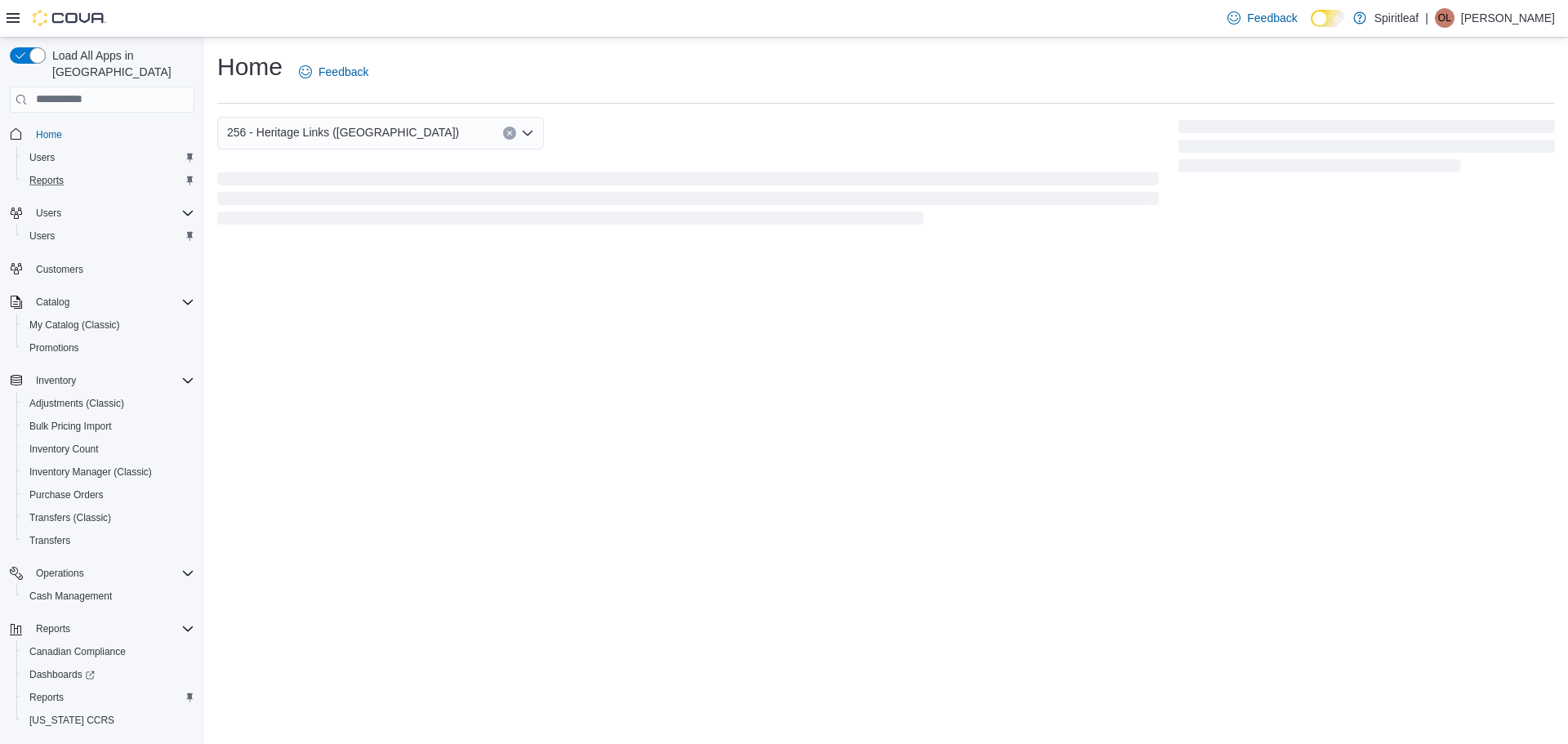
click at [148, 170] on div "Reports" at bounding box center [109, 180] width 171 height 19
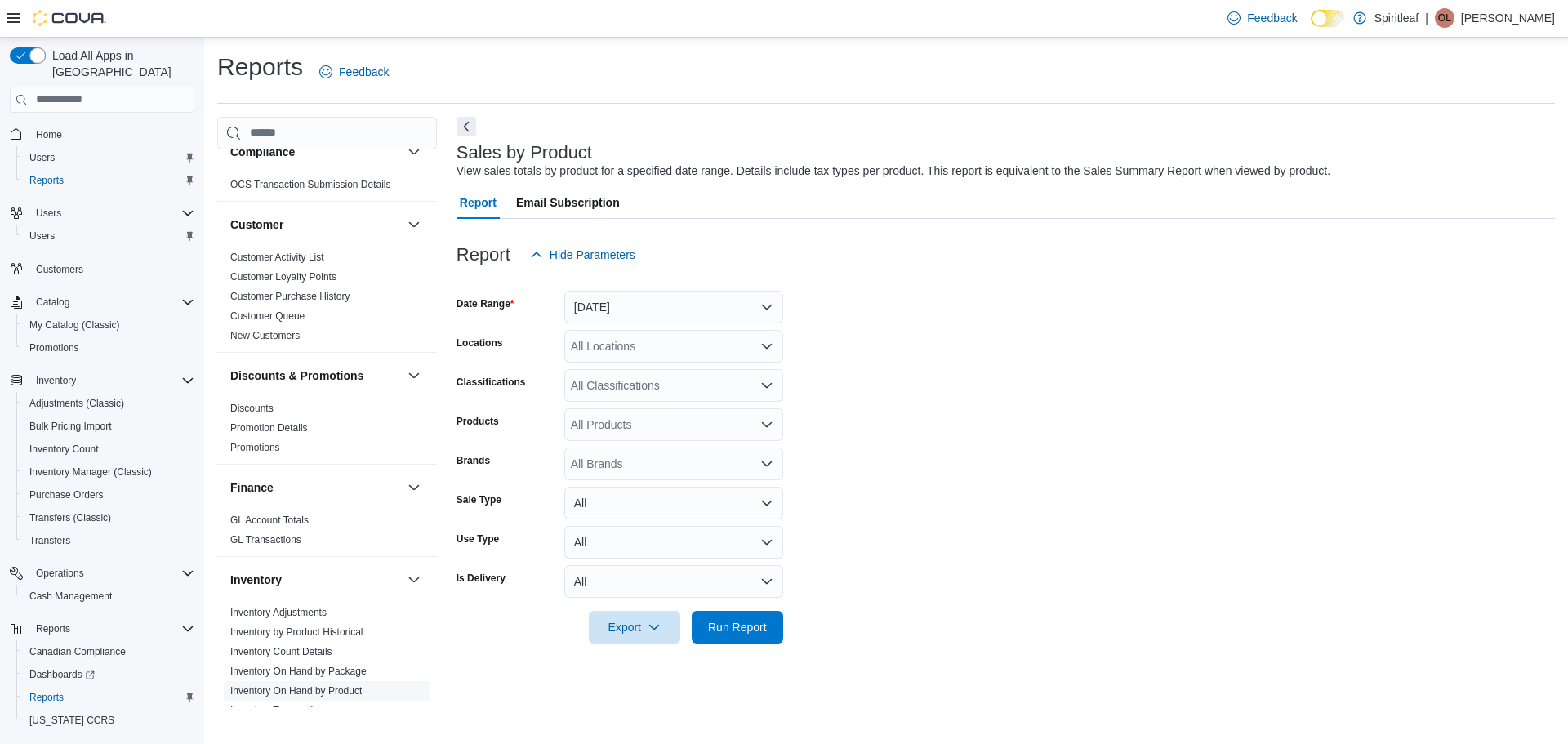
scroll to position [307, 0]
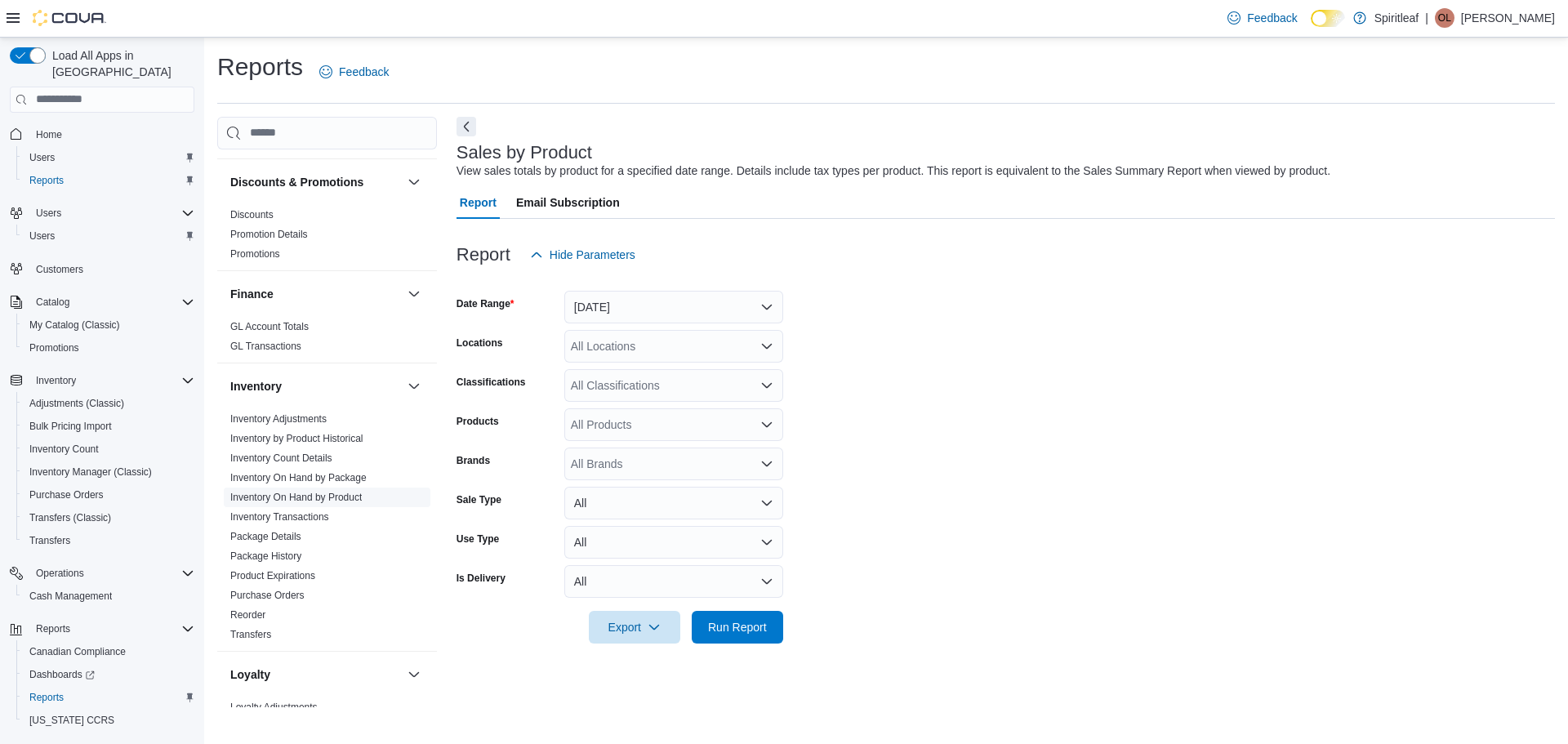
click at [356, 497] on link "Inventory On Hand by Product" at bounding box center [295, 497] width 132 height 11
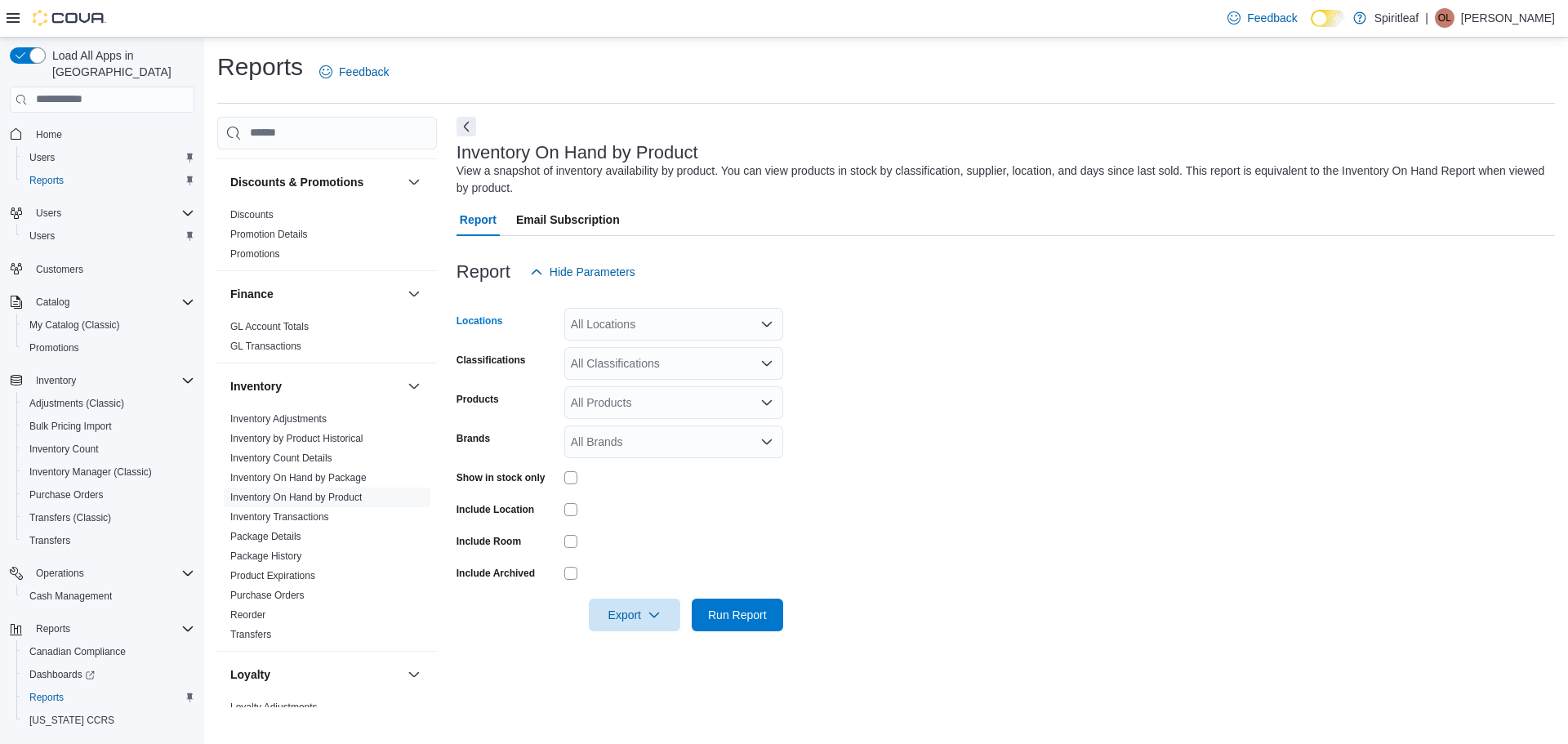
click at [677, 318] on div "All Locations" at bounding box center [674, 323] width 219 height 32
type input "***"
click at [685, 353] on span "256 - Heritage Links ([GEOGRAPHIC_DATA])" at bounding box center [740, 353] width 232 height 17
click at [894, 375] on form "Locations 256 - Heritage Links ([GEOGRAPHIC_DATA]) Classifications All Classifi…" at bounding box center [1005, 459] width 1098 height 343
click at [707, 379] on div "All Classifications" at bounding box center [674, 363] width 219 height 32
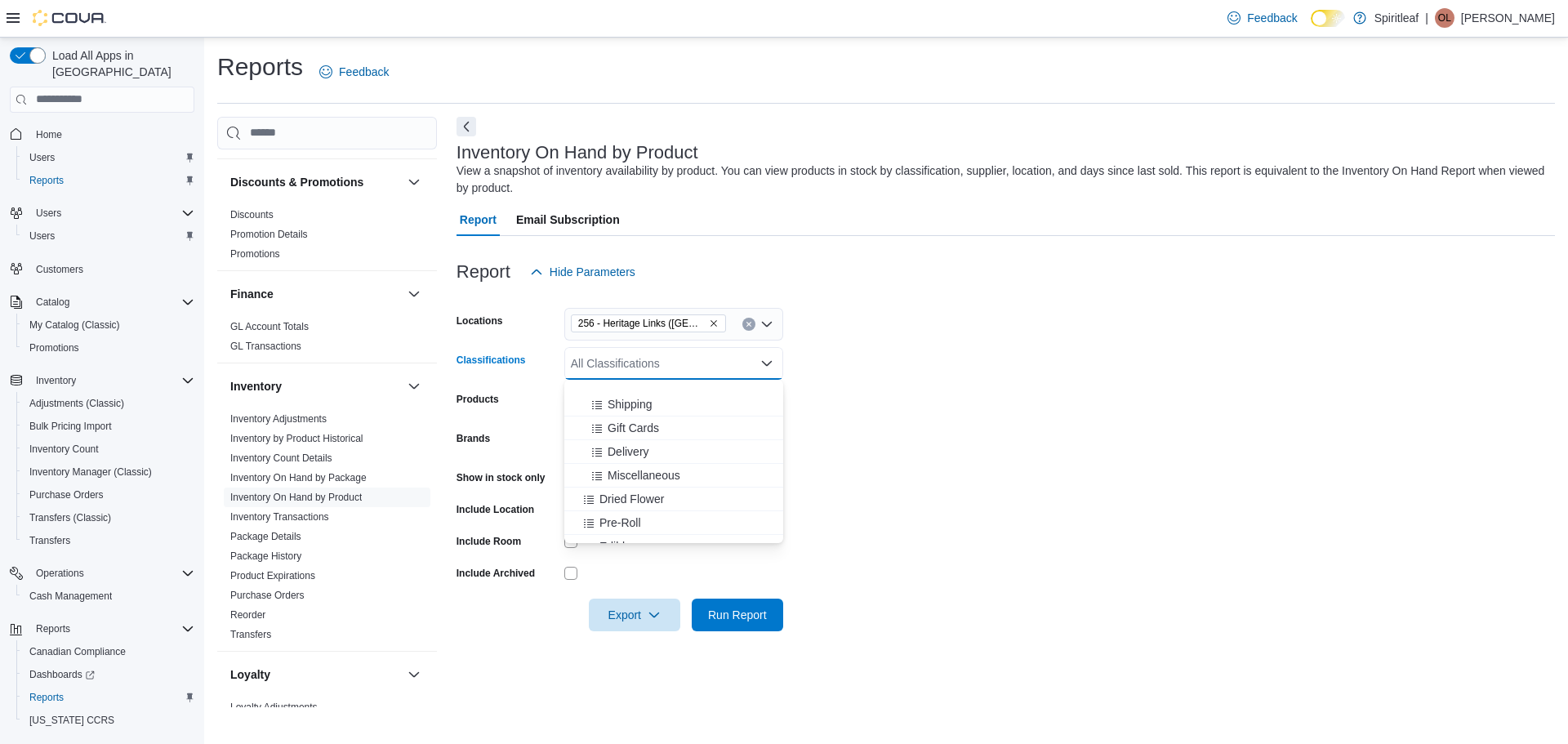
scroll to position [245, 0]
click at [684, 456] on div "Dried Flower" at bounding box center [674, 454] width 199 height 17
click at [684, 456] on div "Pre-Roll" at bounding box center [658, 454] width 168 height 17
click at [680, 460] on div "Edible" at bounding box center [658, 454] width 168 height 17
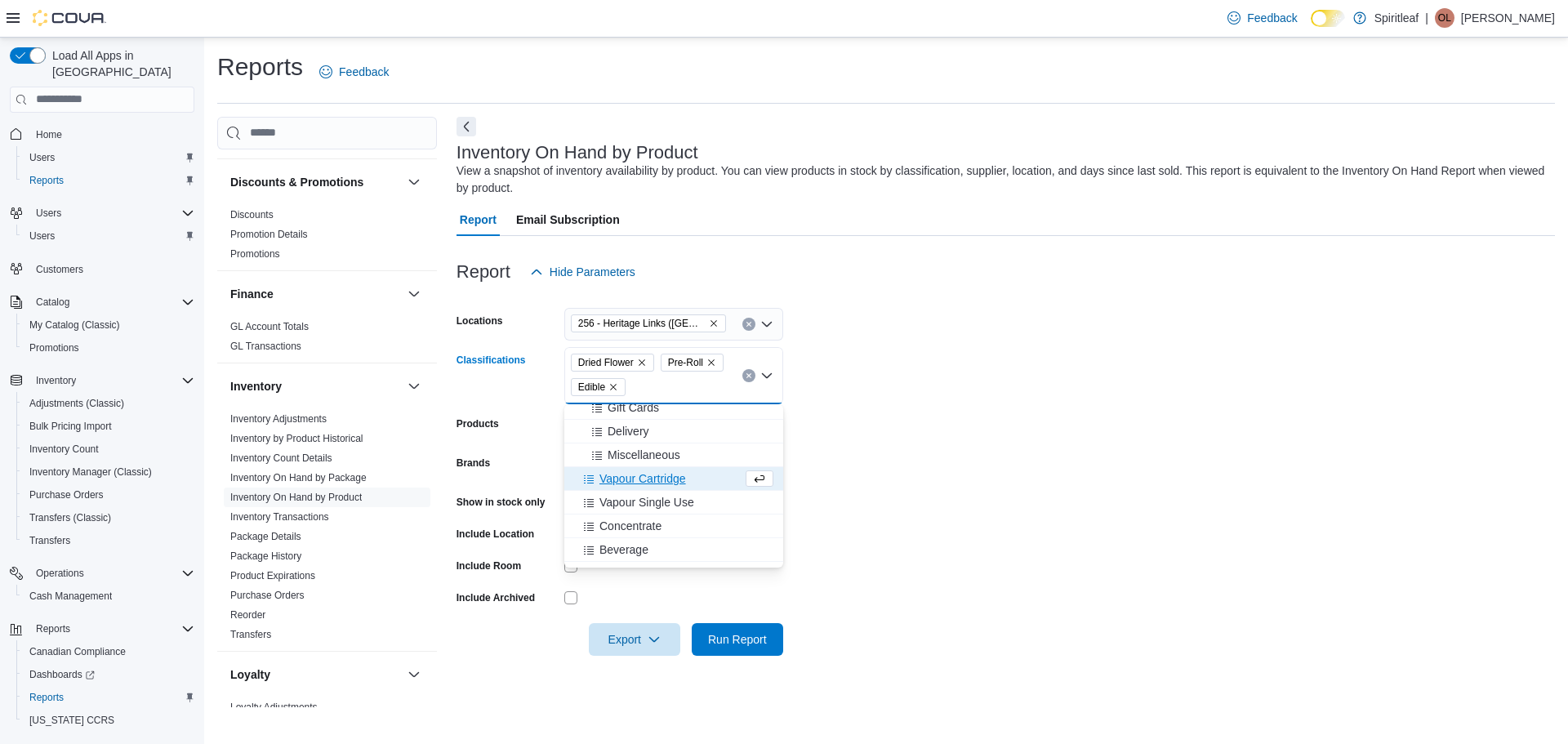
click at [692, 479] on div "Vapour Cartridge" at bounding box center [658, 479] width 168 height 17
click at [692, 463] on div "Miscellaneous" at bounding box center [674, 455] width 199 height 17
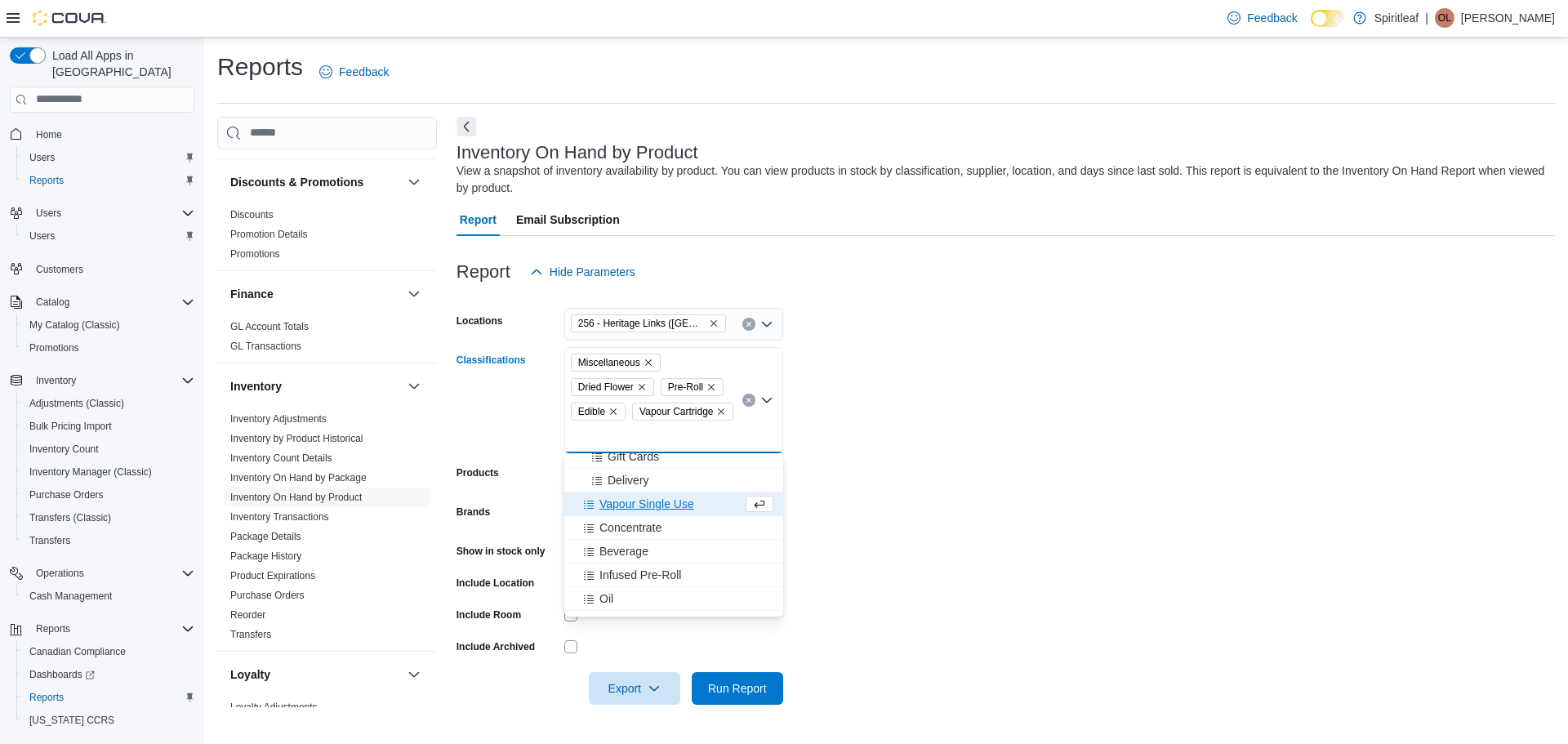
click at [650, 362] on icon "Remove Miscellaneous from selection in this group" at bounding box center [648, 363] width 10 height 10
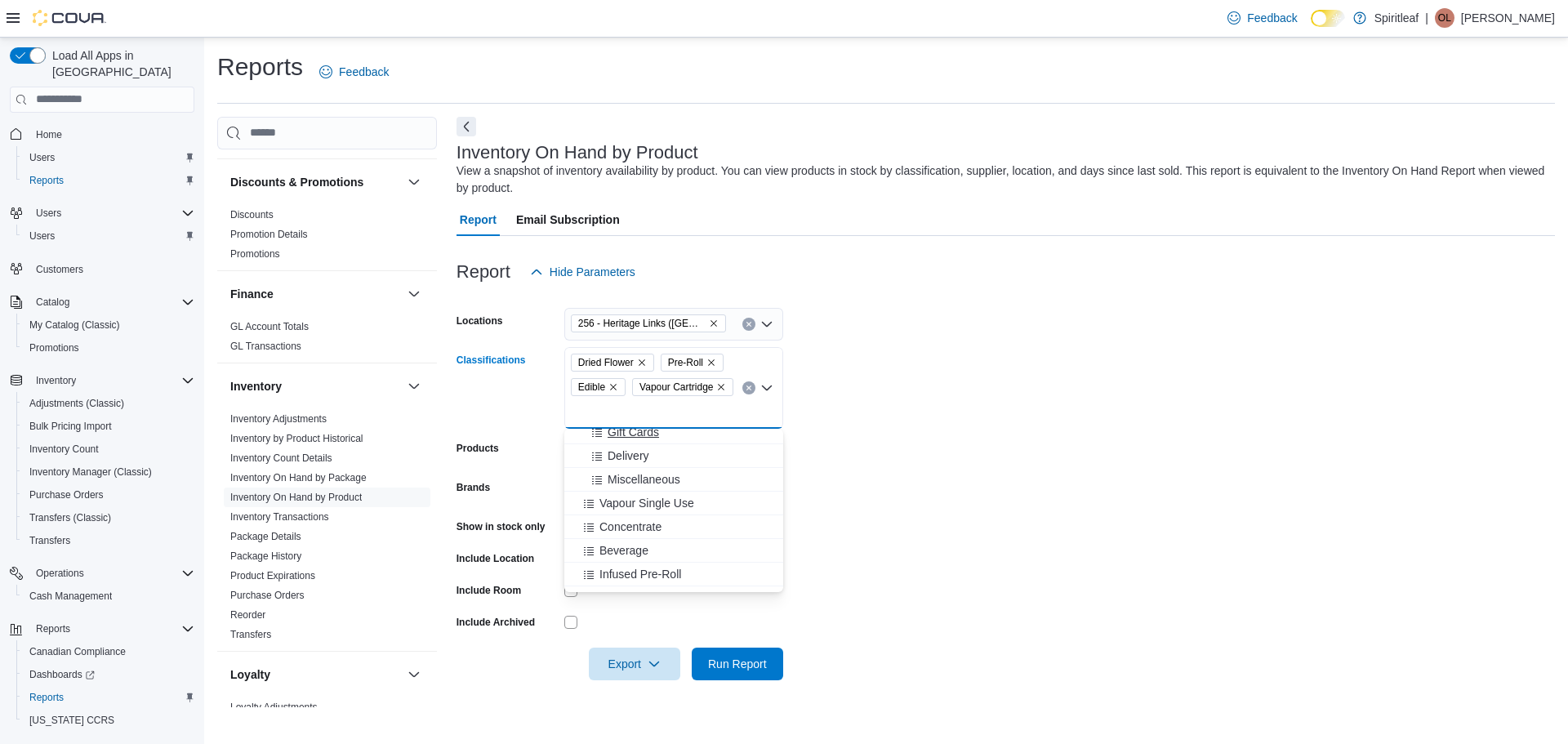
click at [673, 505] on span "Vapour Single Use" at bounding box center [646, 504] width 95 height 17
click at [672, 523] on div "Concentrate" at bounding box center [658, 528] width 168 height 17
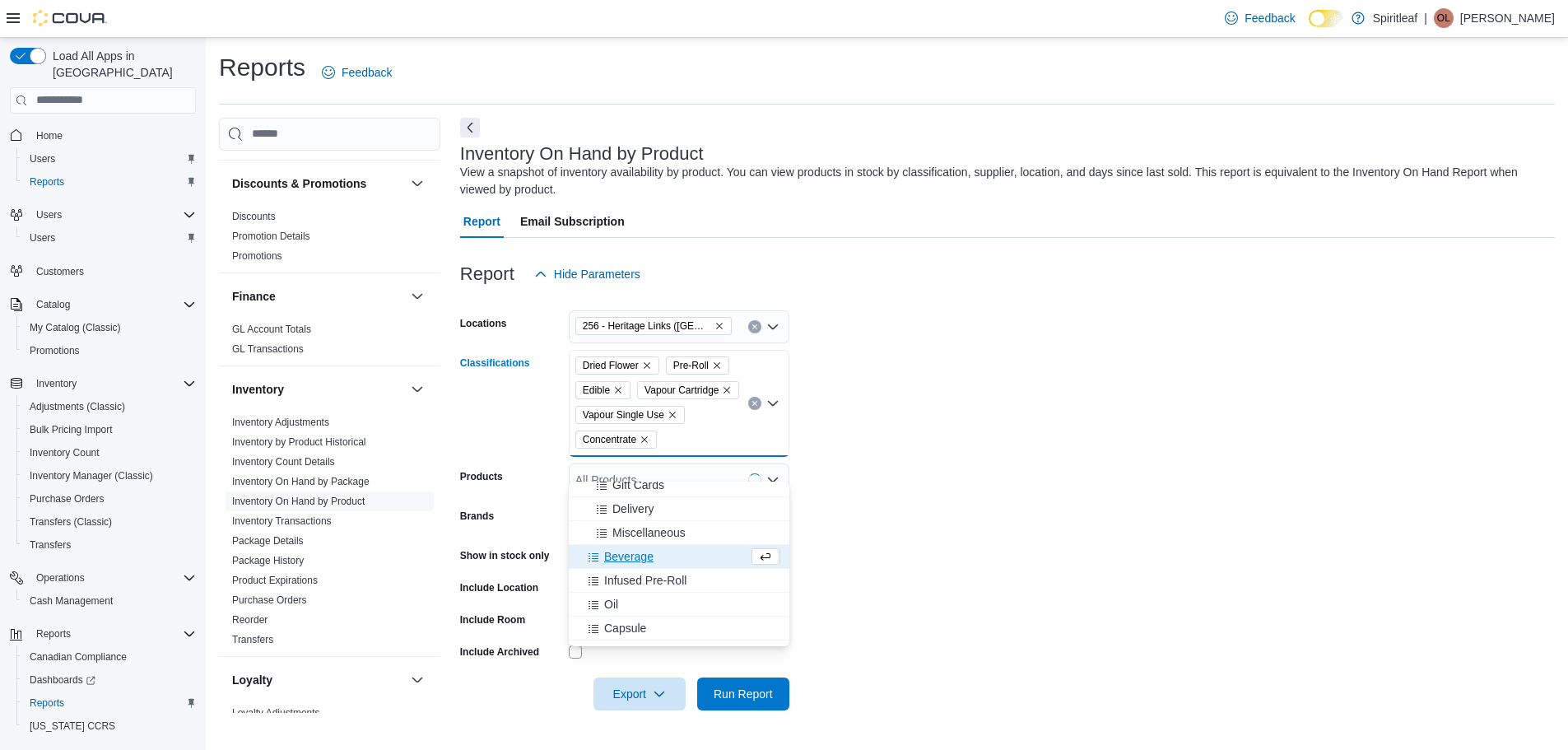
click at [642, 560] on span "Beverage" at bounding box center [628, 557] width 49 height 17
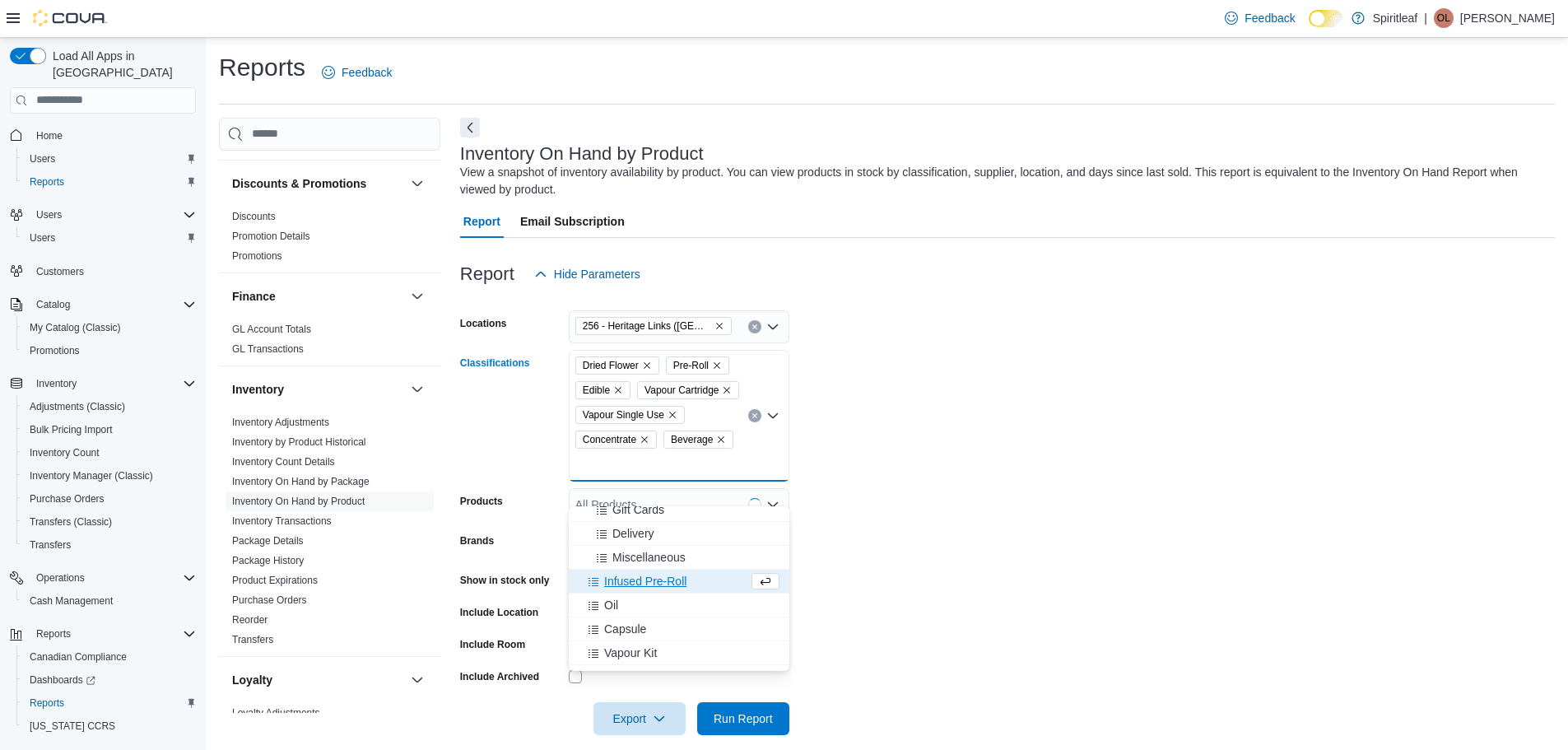
click at [655, 579] on span "Infused Pre-Roll" at bounding box center [645, 582] width 83 height 17
click at [645, 578] on div "Oil" at bounding box center [663, 582] width 170 height 17
click at [663, 586] on div "Capsule" at bounding box center [663, 582] width 170 height 17
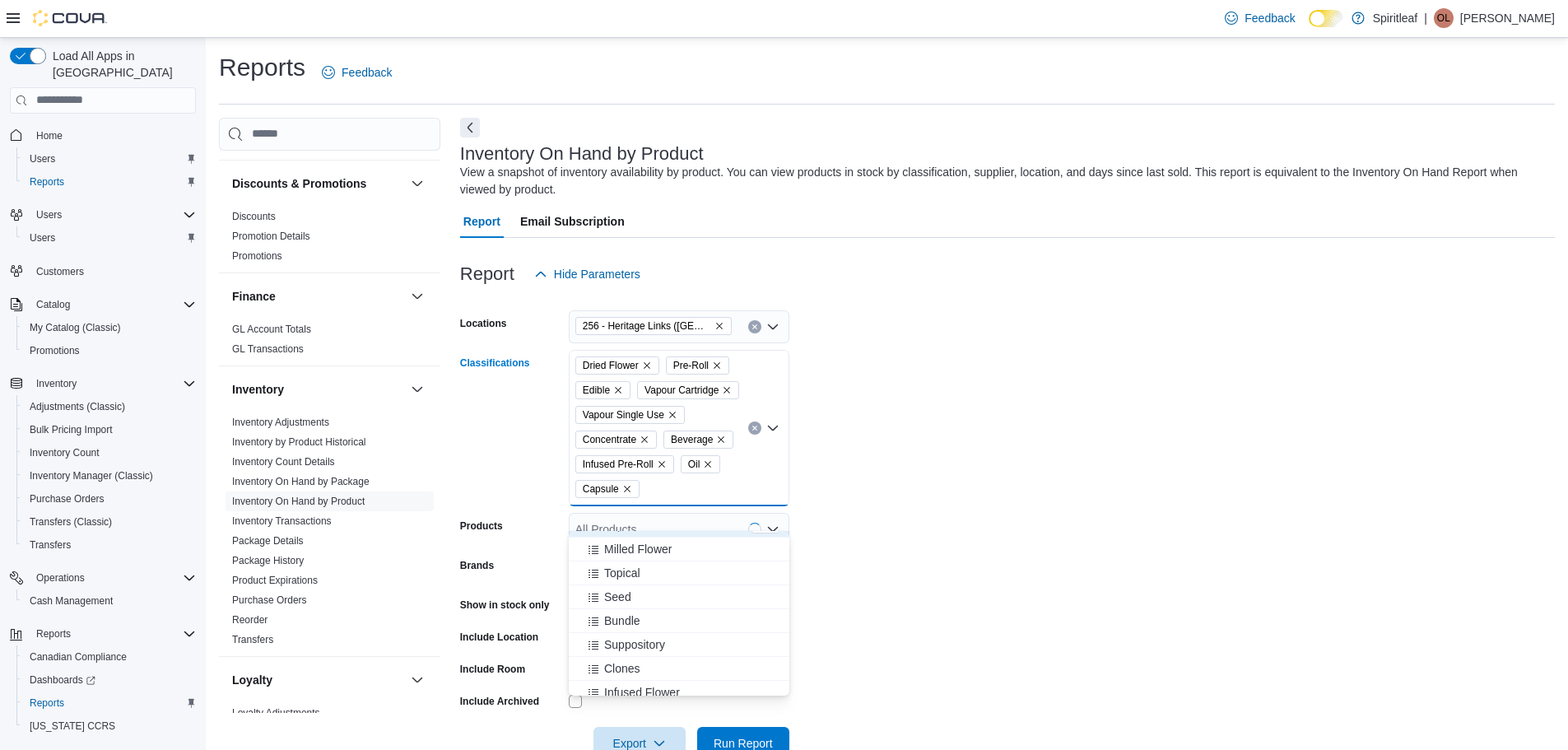
scroll to position [330, 0]
click at [675, 551] on div "Milled Flower" at bounding box center [679, 548] width 200 height 17
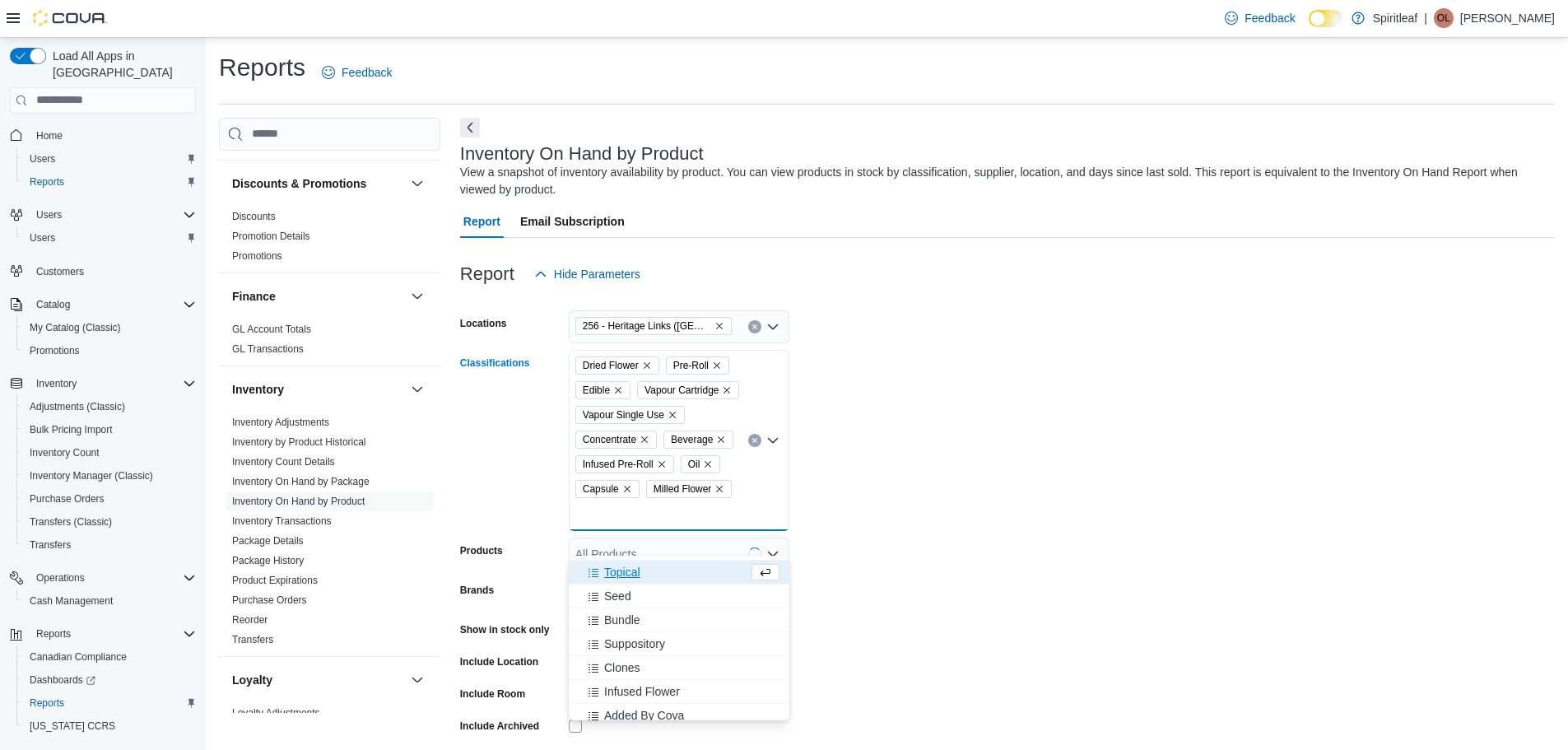
click at [669, 566] on div "Topical" at bounding box center [663, 573] width 170 height 17
click at [682, 582] on div "Seed" at bounding box center [663, 589] width 170 height 17
click at [693, 685] on div "Infused Flower" at bounding box center [679, 684] width 200 height 17
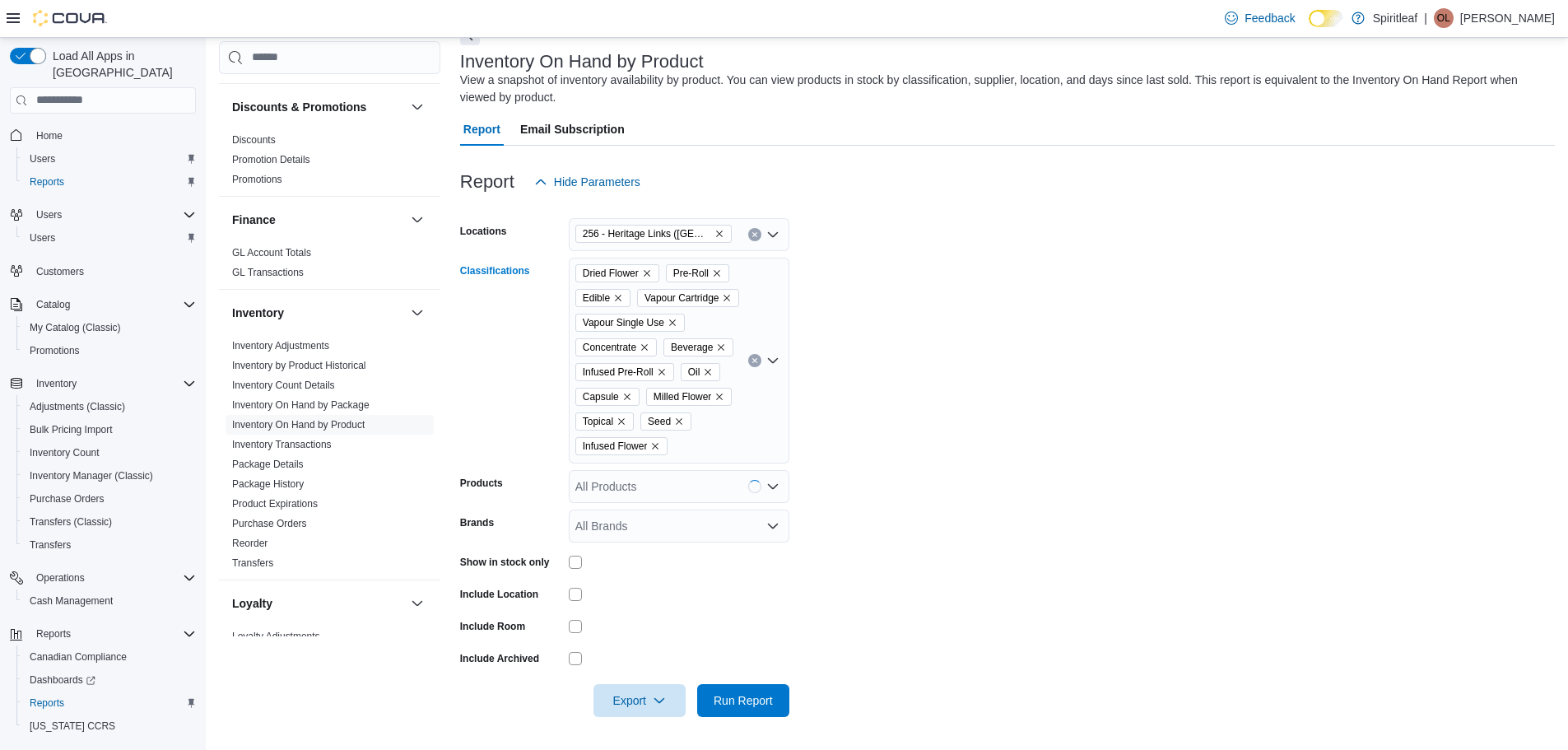
scroll to position [117, 0]
click at [725, 446] on div "Dried Flower Pre-Roll Edible Vapour Cartridge Vapour Single Use Concentrate Bev…" at bounding box center [679, 361] width 221 height 206
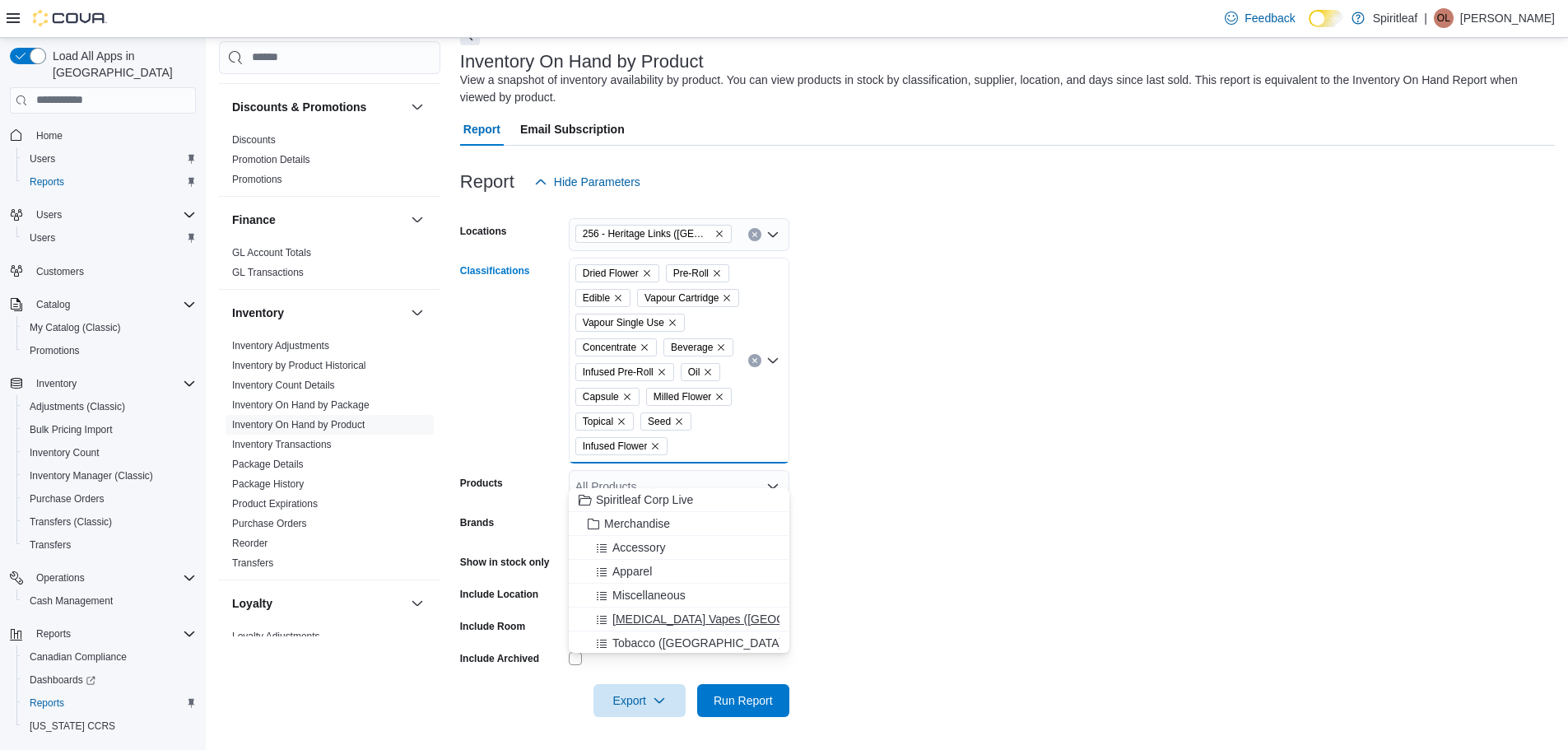
scroll to position [265, 0]
click at [937, 587] on form "Locations 256 - Heritage Links ([GEOGRAPHIC_DATA]) Classifications Dried Flower…" at bounding box center [1008, 458] width 1095 height 519
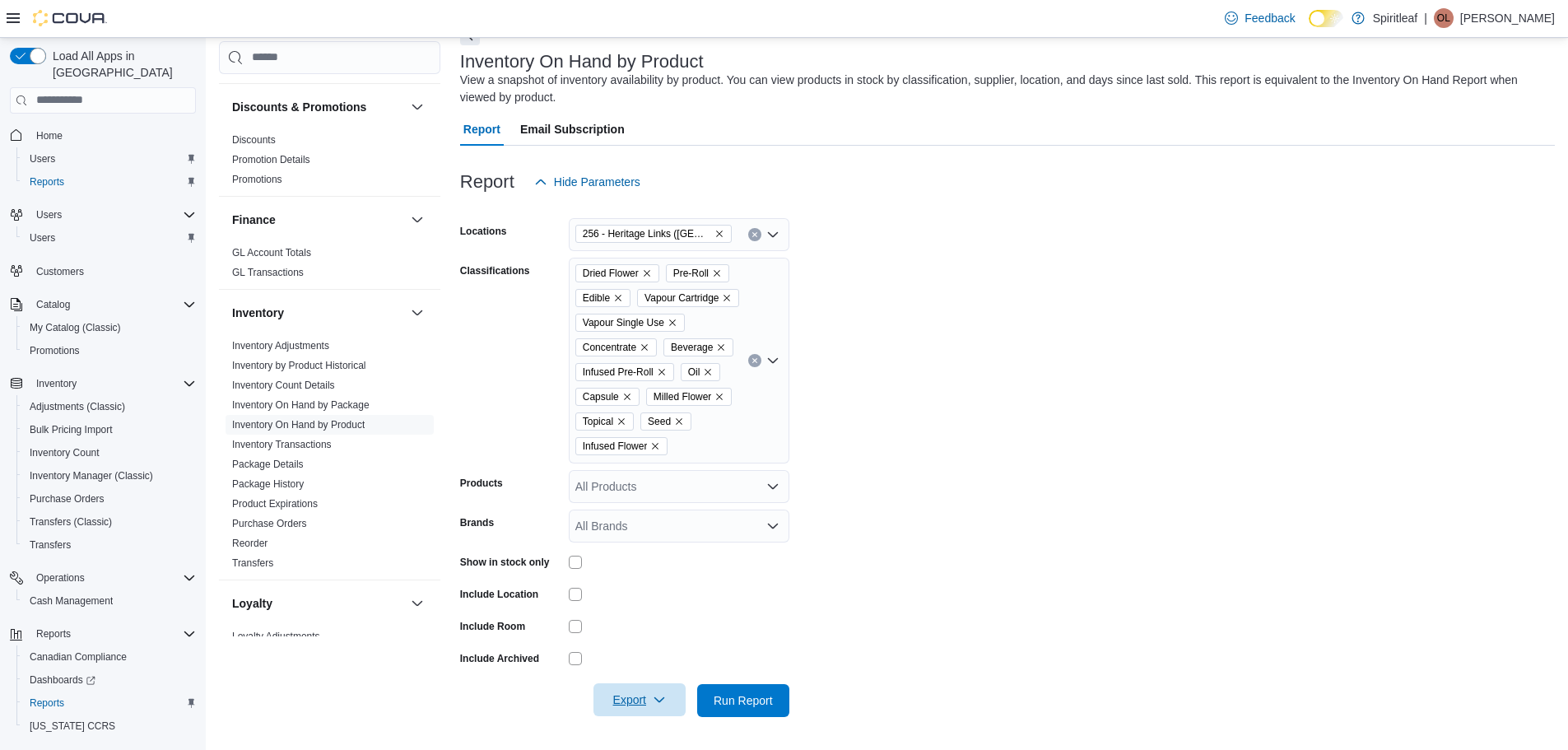
click at [659, 697] on icon "button" at bounding box center [660, 700] width 13 height 13
click at [668, 620] on span "Export to Excel" at bounding box center [642, 627] width 74 height 13
click at [1212, 481] on form "Locations 256 - Heritage Links ([GEOGRAPHIC_DATA]) Classifications Dried Flower…" at bounding box center [1008, 458] width 1095 height 519
